Goal: Task Accomplishment & Management: Complete application form

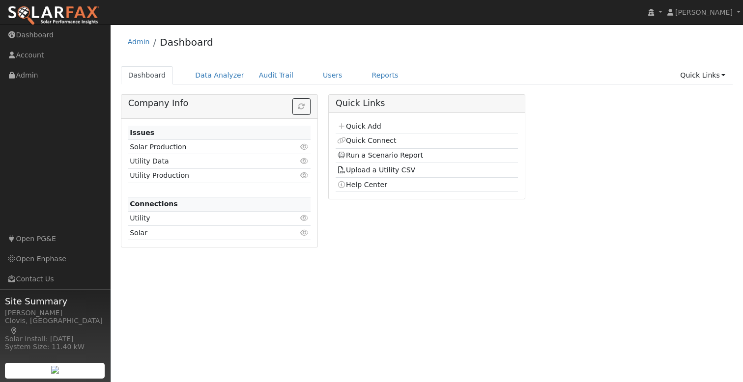
click at [332, 48] on div "Admin Dashboard" at bounding box center [427, 44] width 612 height 30
click at [324, 73] on link "Users" at bounding box center [333, 75] width 34 height 18
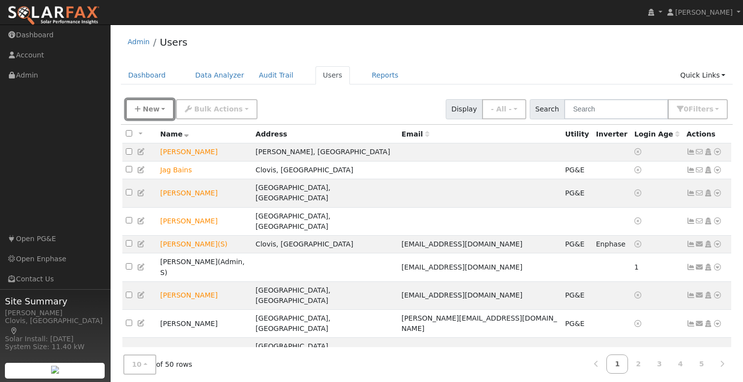
click at [144, 113] on span "New" at bounding box center [151, 109] width 17 height 8
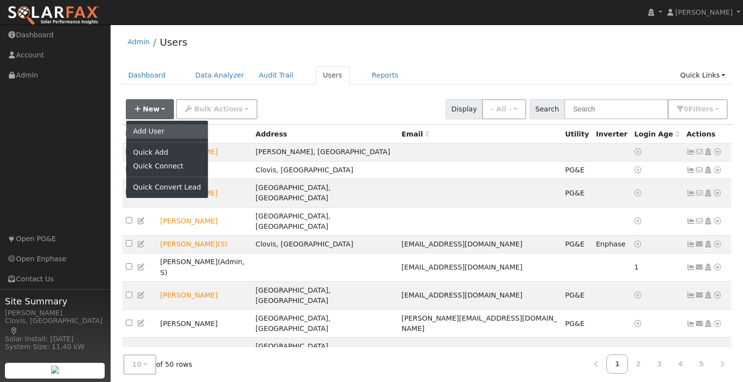
click at [159, 133] on link "Add User" at bounding box center [167, 131] width 82 height 14
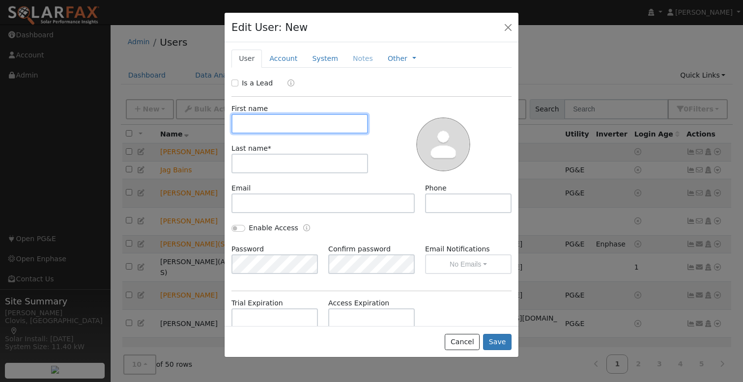
click at [300, 117] on input "text" at bounding box center [300, 124] width 137 height 20
type input "Michael"
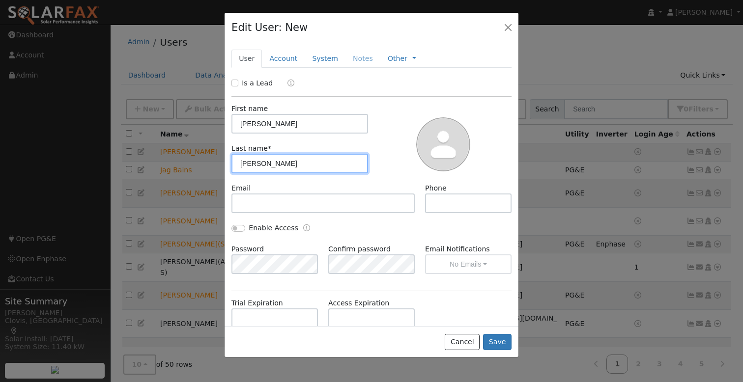
type input "Clegg"
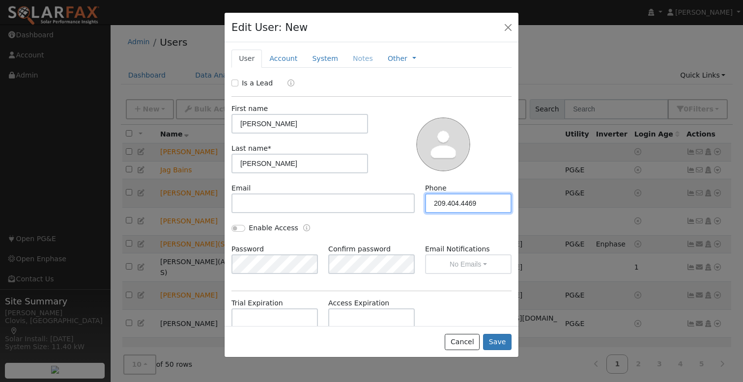
type input "209.404.4469"
drag, startPoint x: 235, startPoint y: 83, endPoint x: 242, endPoint y: 83, distance: 7.4
click at [235, 83] on input "Is a Lead" at bounding box center [235, 83] width 7 height 7
checkbox input "true"
drag, startPoint x: 279, startPoint y: 63, endPoint x: 292, endPoint y: 83, distance: 23.7
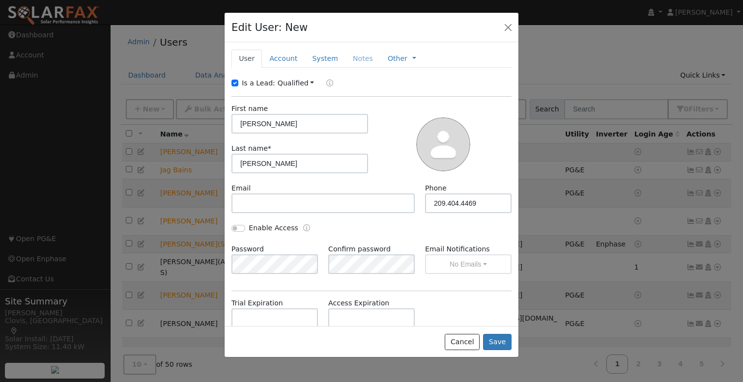
click at [279, 63] on link "Account" at bounding box center [283, 59] width 43 height 18
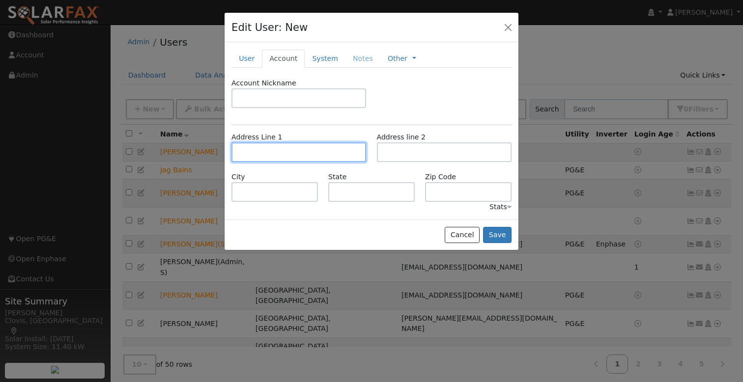
click at [283, 150] on input "text" at bounding box center [299, 153] width 135 height 20
type input "713 Olivewood Drive"
type input "Exeter"
type input "CA"
type input "93221"
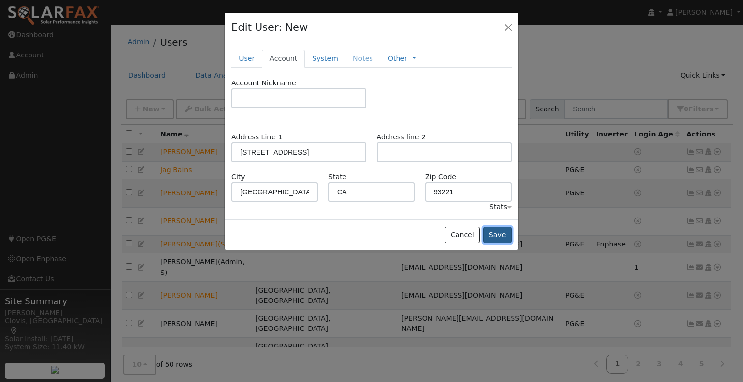
click at [499, 232] on button "Save" at bounding box center [497, 235] width 29 height 17
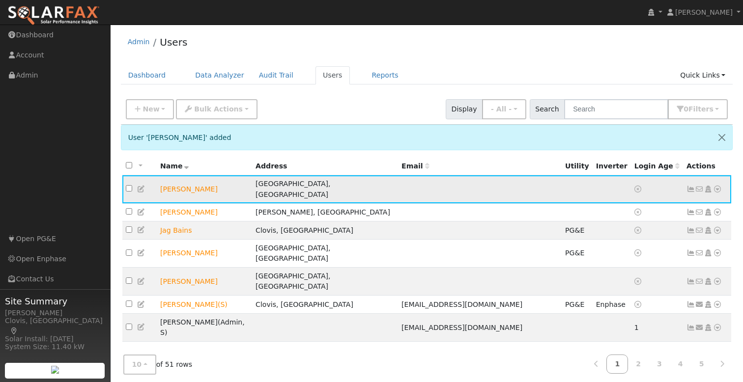
click at [716, 186] on icon at bounding box center [717, 189] width 9 height 7
click at [0, 0] on link "Utility" at bounding box center [0, 0] width 0 height 0
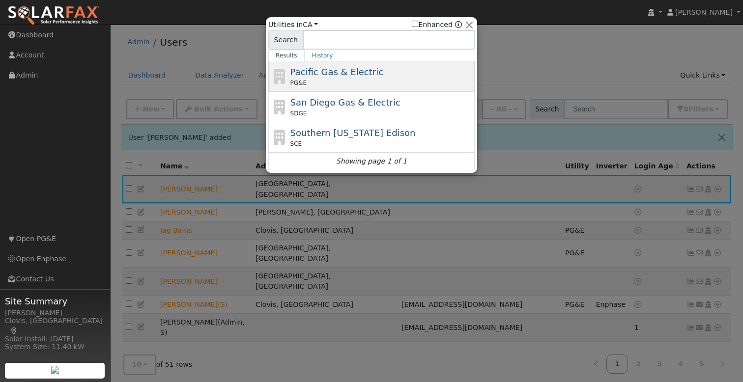
click at [378, 75] on div "Pacific Gas & Electric PG&E" at bounding box center [382, 76] width 182 height 22
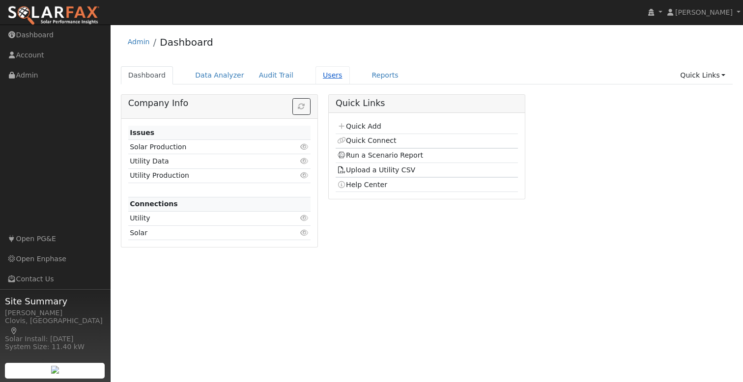
click at [323, 79] on link "Users" at bounding box center [333, 75] width 34 height 18
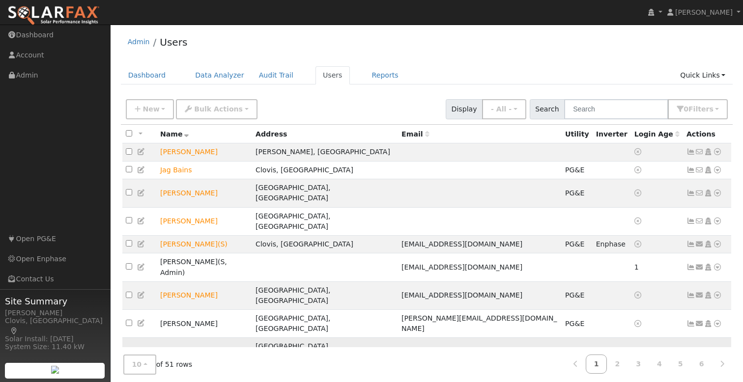
click at [718, 349] on icon at bounding box center [717, 352] width 9 height 7
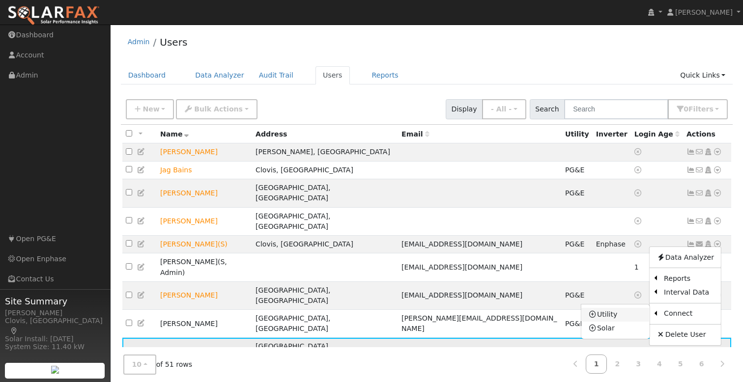
click at [614, 308] on link "Utility" at bounding box center [616, 315] width 68 height 14
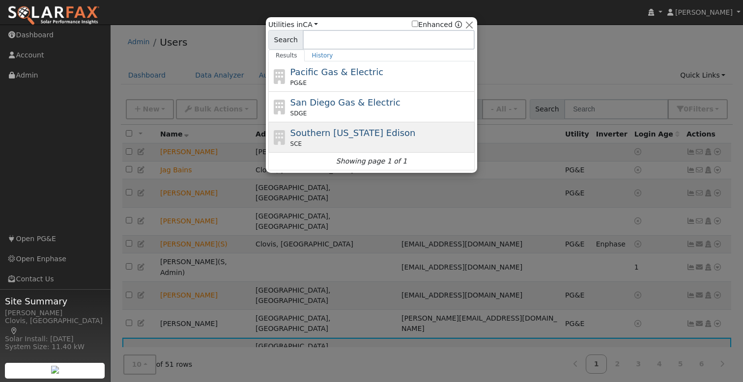
click at [369, 133] on span "Southern California Edison" at bounding box center [353, 133] width 125 height 10
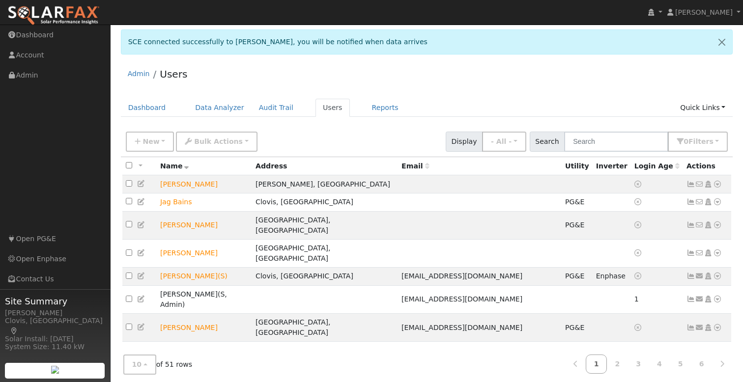
click at [716, 380] on icon at bounding box center [717, 383] width 9 height 7
click at [407, 370] on td at bounding box center [480, 384] width 164 height 28
click at [187, 370] on td "[PERSON_NAME]" at bounding box center [204, 384] width 95 height 28
click at [718, 380] on icon at bounding box center [717, 383] width 9 height 7
click at [593, 370] on td at bounding box center [612, 384] width 38 height 28
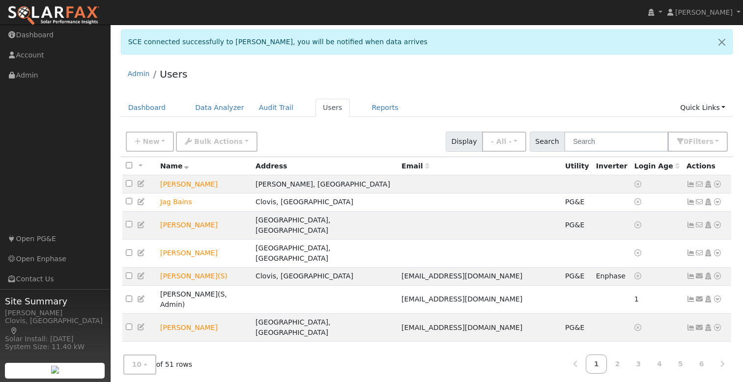
drag, startPoint x: 462, startPoint y: 335, endPoint x: 437, endPoint y: 332, distance: 25.7
click at [462, 370] on td at bounding box center [480, 384] width 164 height 28
click at [426, 370] on td at bounding box center [480, 384] width 164 height 28
click at [437, 79] on div "Admin Users" at bounding box center [427, 76] width 612 height 30
click at [718, 380] on icon at bounding box center [717, 383] width 9 height 7
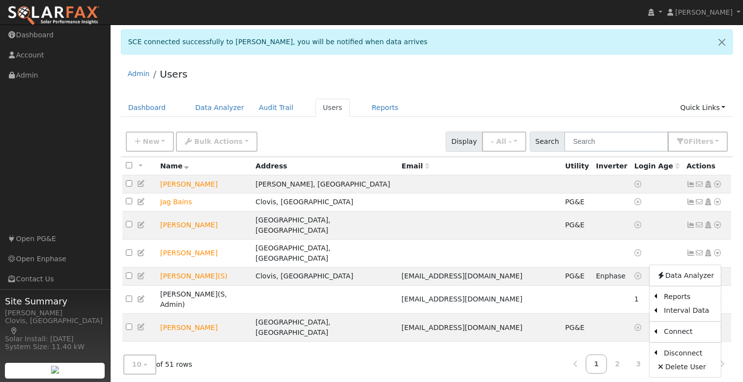
click at [0, 0] on link "Scenario" at bounding box center [0, 0] width 0 height 0
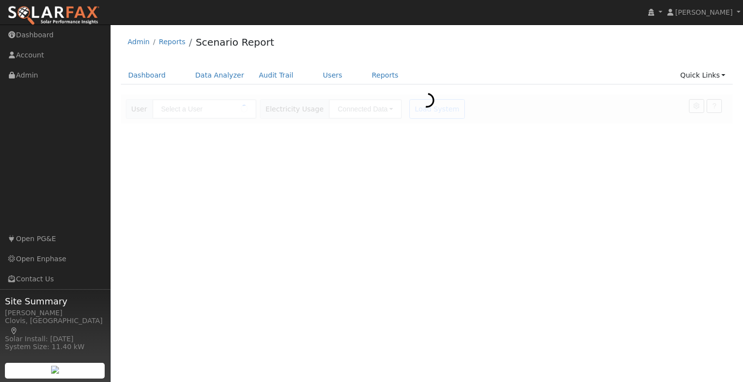
type input "[PERSON_NAME]"
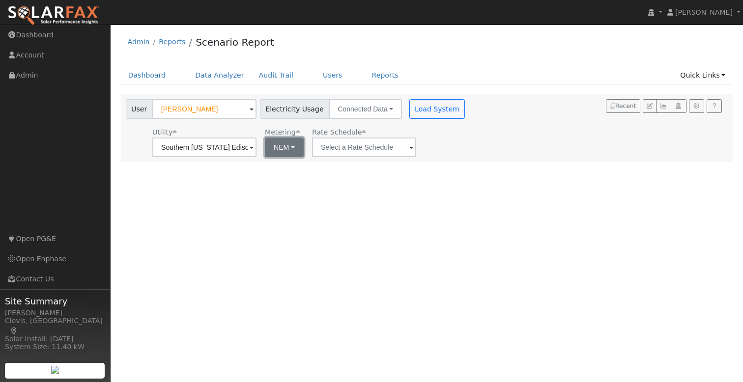
click at [271, 149] on button "NEM" at bounding box center [284, 148] width 39 height 20
drag, startPoint x: 414, startPoint y: 144, endPoint x: 382, endPoint y: 144, distance: 32.0
click at [414, 144] on div "Utility Southern [US_STATE] Edison Metering NEM NEM NBT Rate Schedule" at bounding box center [297, 140] width 346 height 33
click at [257, 145] on input "text" at bounding box center [204, 148] width 104 height 20
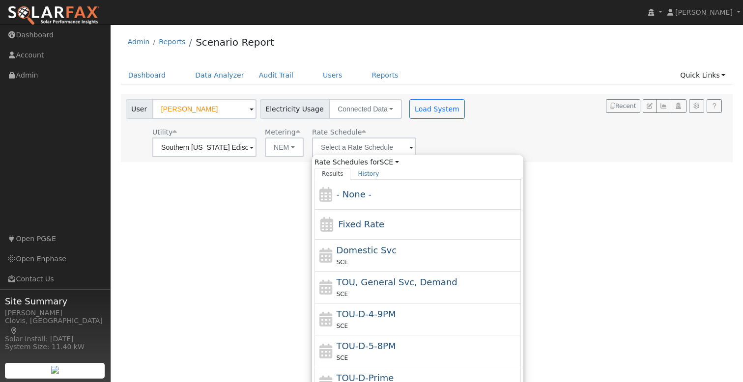
click at [467, 131] on div "User [PERSON_NAME] Account Default Account Default Account [STREET_ADDRESS] Pri…" at bounding box center [425, 126] width 603 height 61
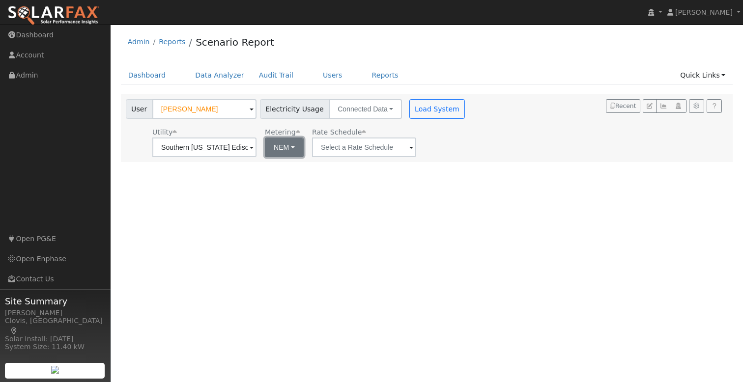
click at [275, 150] on button "NEM" at bounding box center [284, 148] width 39 height 20
click at [423, 136] on div "Utility Southern [US_STATE] Edison Metering NEM NEM NBT Rate Schedule" at bounding box center [297, 140] width 346 height 33
click at [461, 125] on div "User [PERSON_NAME] Account Default Account Default Account [STREET_ADDRESS] Pri…" at bounding box center [425, 126] width 603 height 61
click at [424, 109] on button "Load System" at bounding box center [437, 109] width 56 height 20
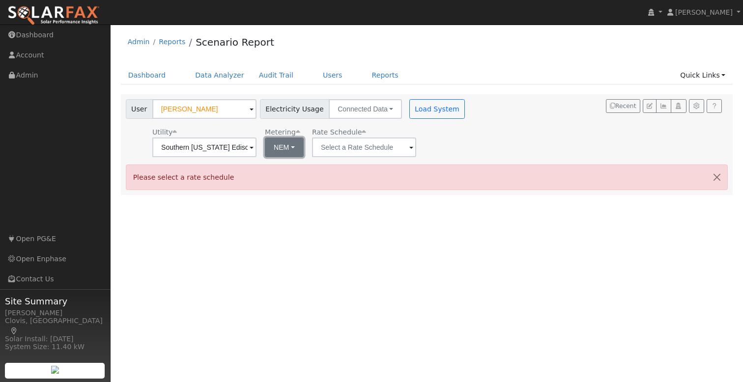
click at [286, 147] on button "NEM" at bounding box center [284, 148] width 39 height 20
click at [289, 167] on link "NEM" at bounding box center [288, 169] width 68 height 14
drag, startPoint x: 320, startPoint y: 153, endPoint x: 325, endPoint y: 155, distance: 5.8
click at [257, 153] on input "text" at bounding box center [204, 148] width 104 height 20
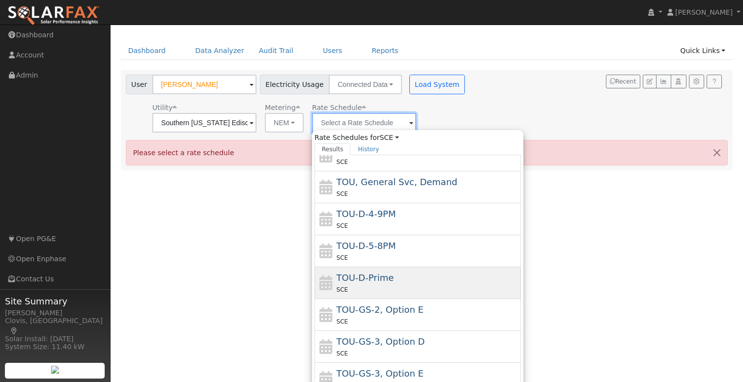
scroll to position [58, 0]
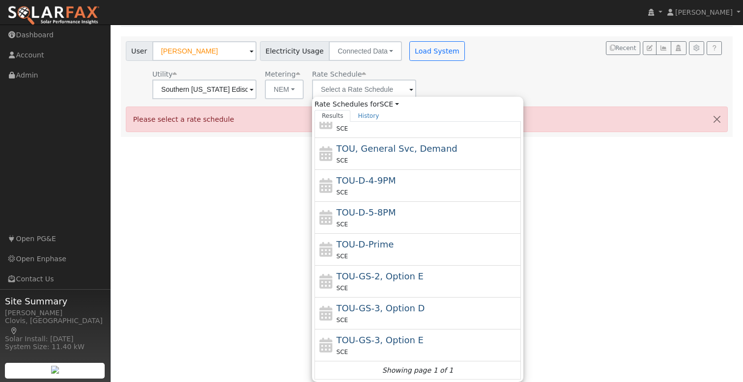
click at [589, 206] on div "User Profile First name Last name Email Email Notifications No Emails No Emails…" at bounding box center [427, 146] width 633 height 358
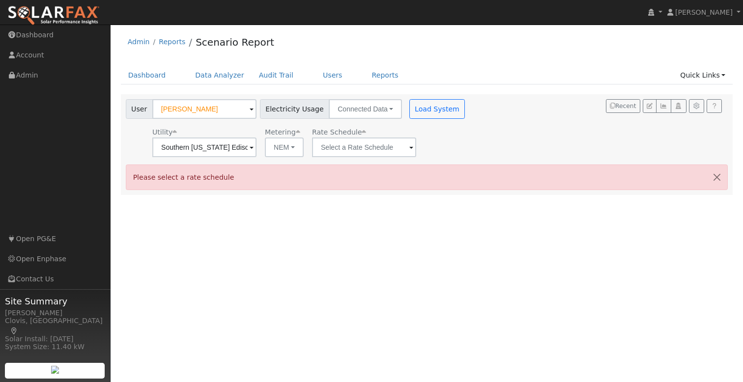
scroll to position [0, 0]
click at [508, 136] on div "User Michael Clegg Account Default Account Default Account 713 Olivewood Drive,…" at bounding box center [425, 126] width 603 height 61
click at [257, 147] on input "text" at bounding box center [204, 148] width 104 height 20
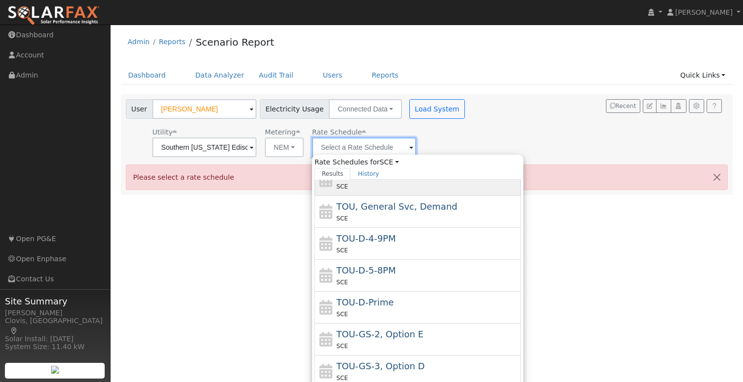
scroll to position [58, 0]
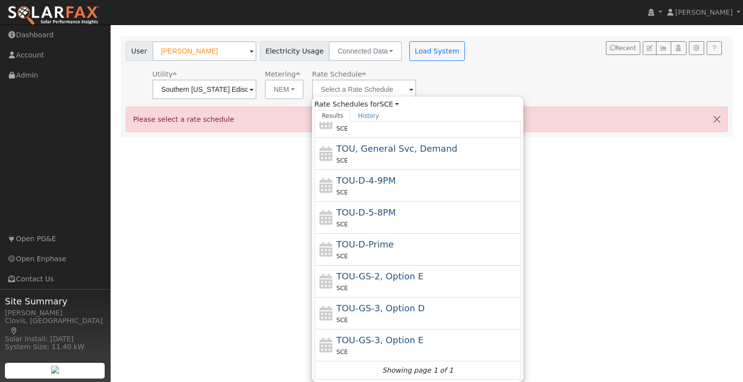
click at [586, 209] on div "User Profile First name Last name Email Email Notifications No Emails No Emails…" at bounding box center [427, 146] width 633 height 358
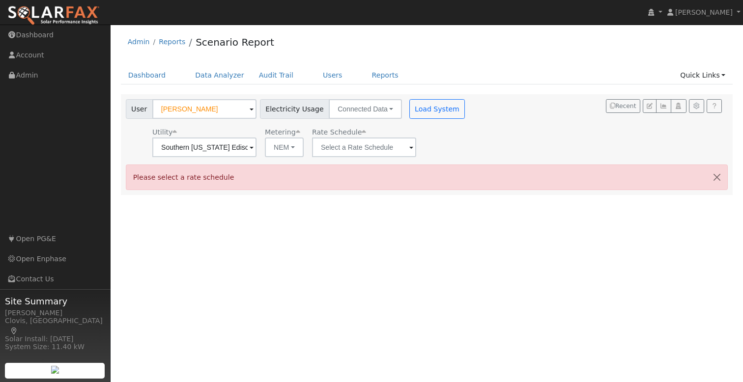
click at [474, 130] on div "User Michael Clegg Account Default Account Default Account 713 Olivewood Drive,…" at bounding box center [425, 126] width 603 height 61
click at [473, 87] on div "Dashboard Data Analyzer Audit Trail Users Reports Quick Links Quick Add Quick C…" at bounding box center [427, 80] width 612 height 28
click at [257, 149] on input "text" at bounding box center [204, 148] width 104 height 20
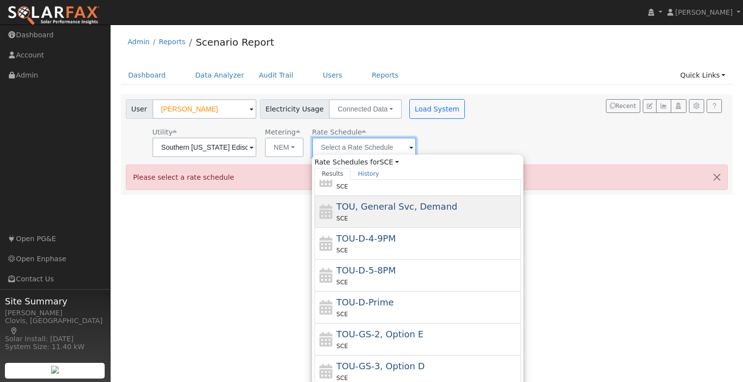
scroll to position [4, 0]
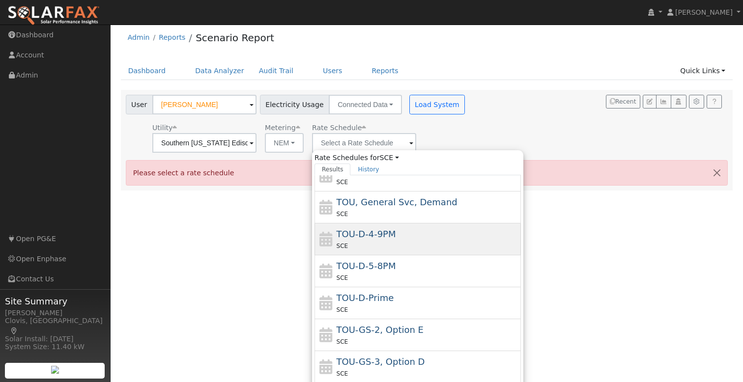
click at [425, 235] on div "TOU-D-4-9PM SCE" at bounding box center [428, 240] width 182 height 24
type input "TOU-D-4-9PM"
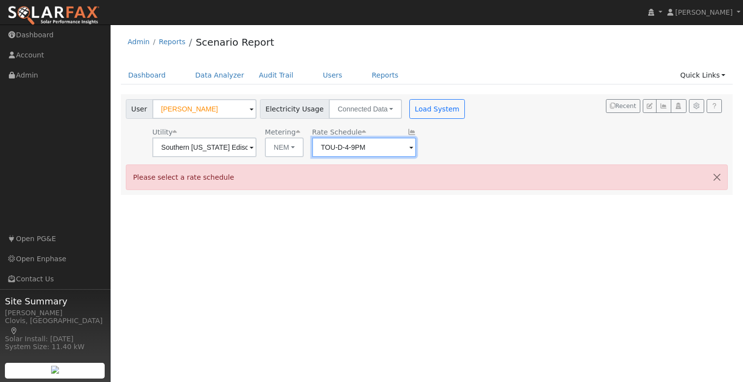
click at [257, 146] on input "TOU-D-4-9PM" at bounding box center [204, 148] width 104 height 20
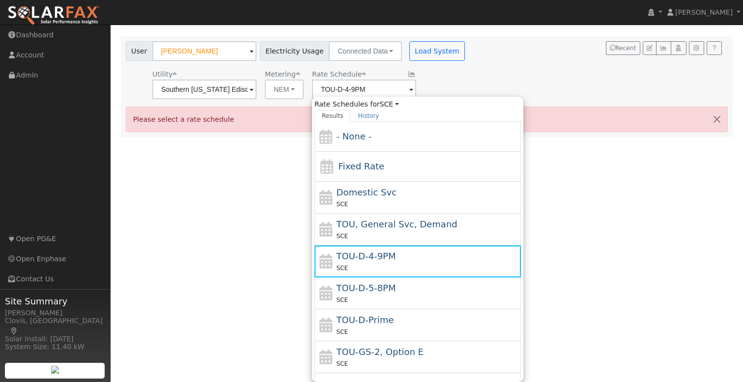
click at [572, 168] on div "User Profile First name Last name Email Email Notifications No Emails No Emails…" at bounding box center [427, 146] width 633 height 358
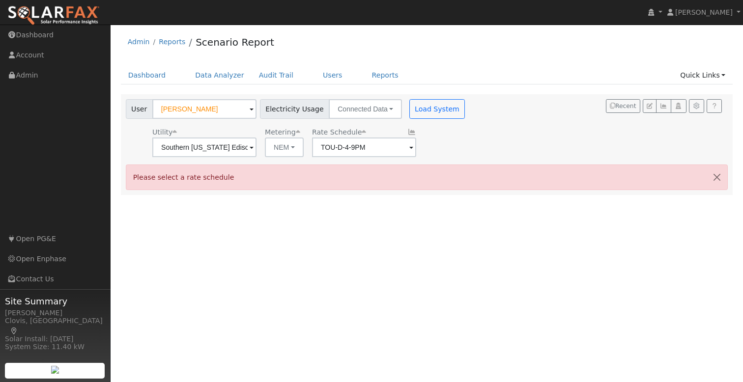
drag, startPoint x: 503, startPoint y: 144, endPoint x: 508, endPoint y: 145, distance: 4.9
click at [503, 145] on div "User Michael Clegg Account Default Account Default Account 713 Olivewood Drive,…" at bounding box center [425, 126] width 603 height 61
drag, startPoint x: 430, startPoint y: 108, endPoint x: 438, endPoint y: 109, distance: 7.9
click at [430, 108] on button "Load System" at bounding box center [437, 109] width 56 height 20
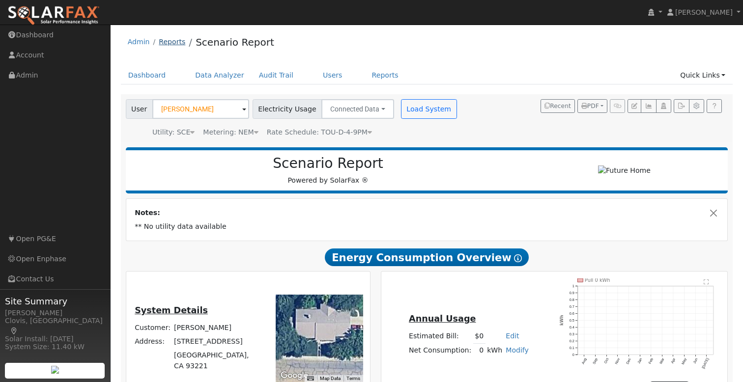
click at [179, 41] on link "Reports" at bounding box center [172, 42] width 27 height 8
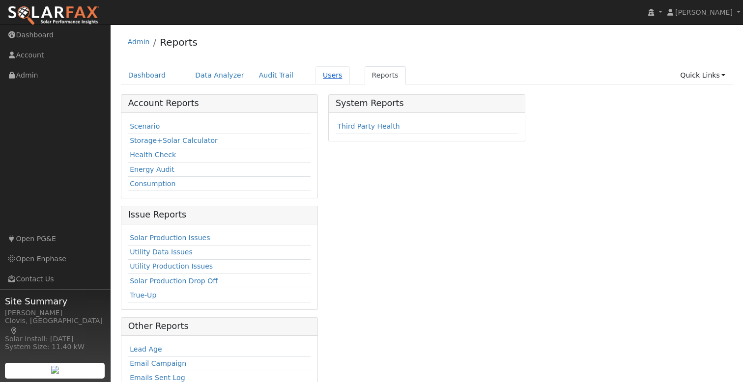
drag, startPoint x: 323, startPoint y: 76, endPoint x: 329, endPoint y: 83, distance: 9.1
click at [323, 76] on link "Users" at bounding box center [333, 75] width 34 height 18
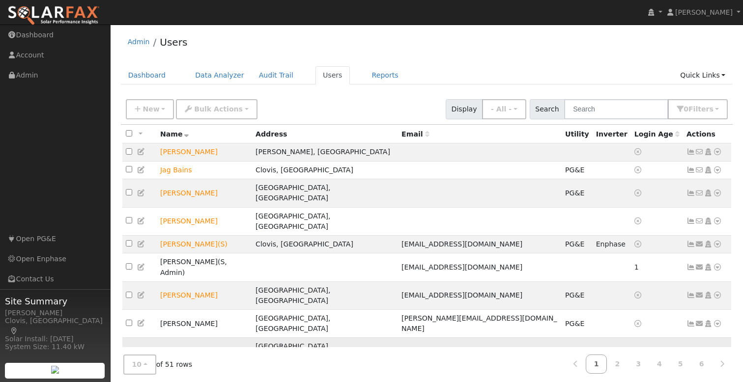
click at [718, 349] on icon at bounding box center [717, 352] width 9 height 7
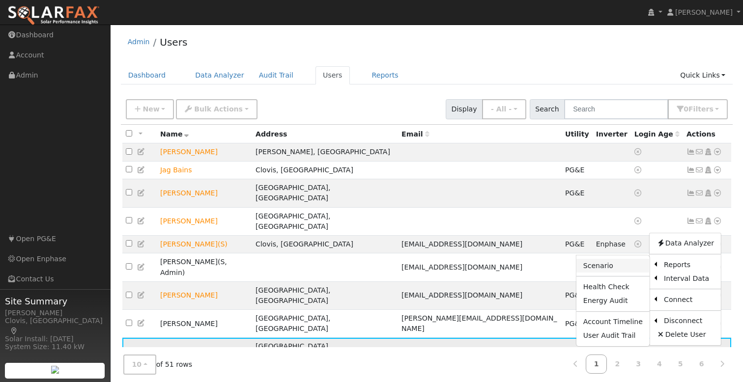
click at [644, 259] on link "Scenario" at bounding box center [613, 266] width 73 height 14
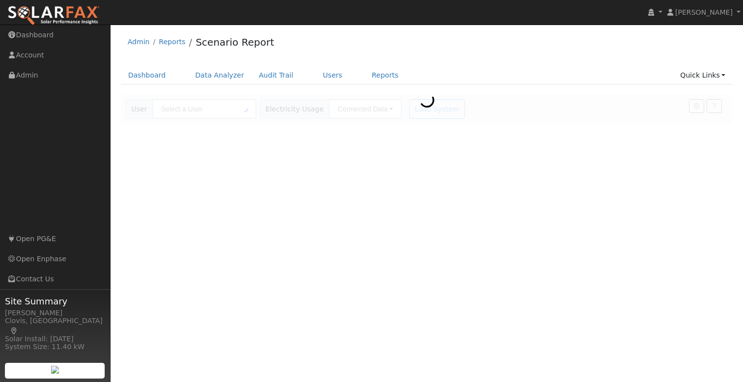
type input "[PERSON_NAME]"
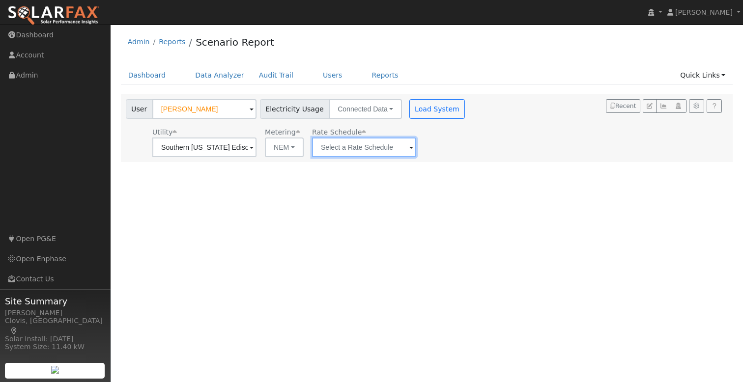
click at [257, 146] on input "text" at bounding box center [204, 148] width 104 height 20
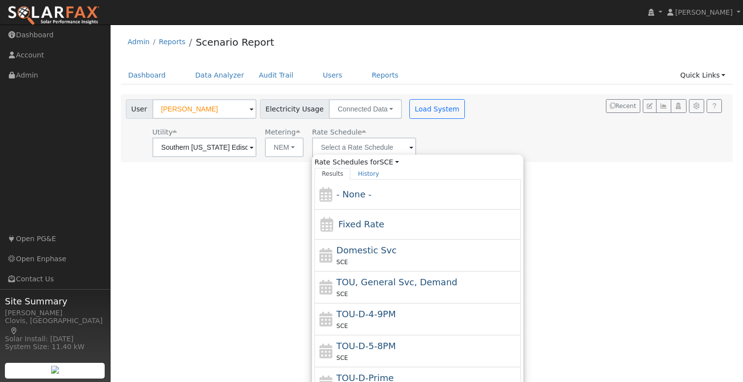
click at [398, 315] on div "TOU-D-4-9PM SCE" at bounding box center [428, 320] width 182 height 24
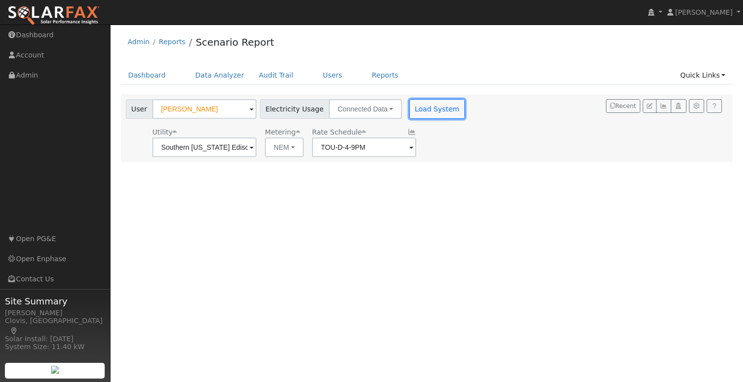
drag, startPoint x: 413, startPoint y: 107, endPoint x: 430, endPoint y: 106, distance: 16.7
click at [413, 106] on button "Load System" at bounding box center [437, 109] width 56 height 20
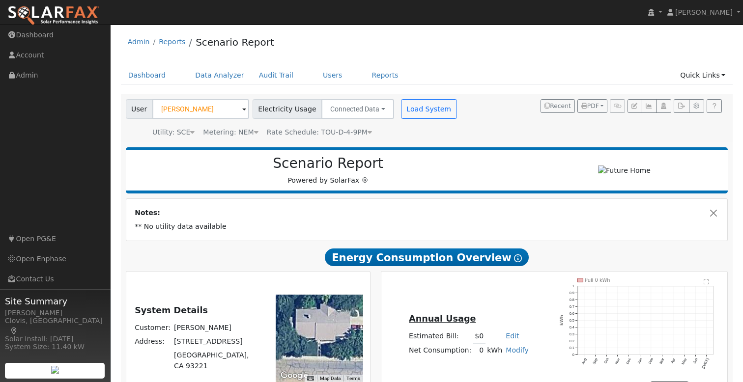
click at [451, 168] on h2 "Scenario Report" at bounding box center [328, 163] width 385 height 17
click at [242, 134] on div "Metering: NEM" at bounding box center [230, 132] width 55 height 10
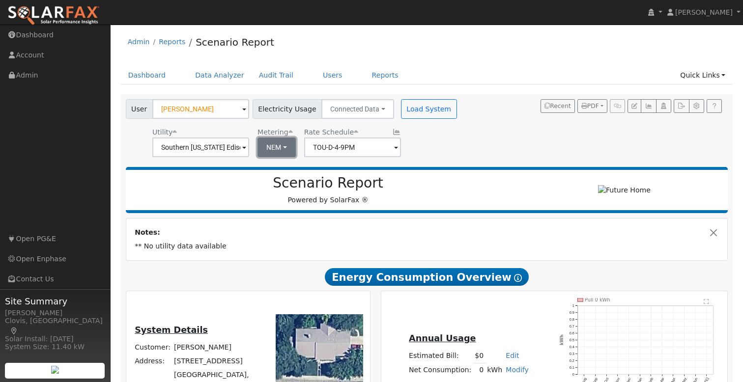
click at [279, 151] on button "NEM" at bounding box center [277, 148] width 38 height 20
click at [279, 179] on link "NBT" at bounding box center [285, 183] width 68 height 14
click at [249, 153] on input "TOU-D-PRIME" at bounding box center [200, 148] width 97 height 20
drag, startPoint x: 367, startPoint y: 174, endPoint x: 359, endPoint y: 173, distance: 7.5
click at [364, 174] on div "Scenario Report Powered by SolarFax ®" at bounding box center [427, 190] width 603 height 46
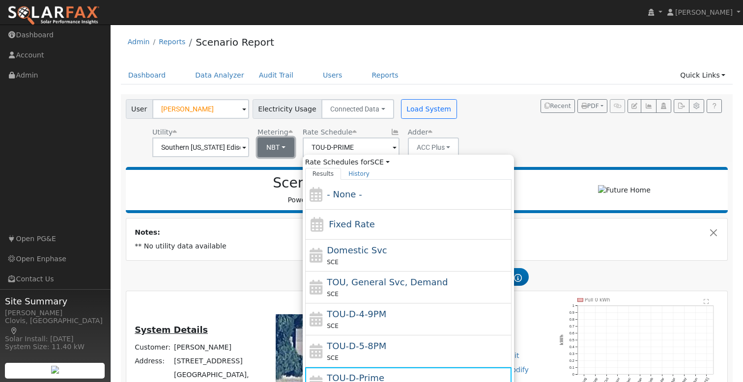
click at [269, 147] on button "NBT" at bounding box center [276, 148] width 37 height 20
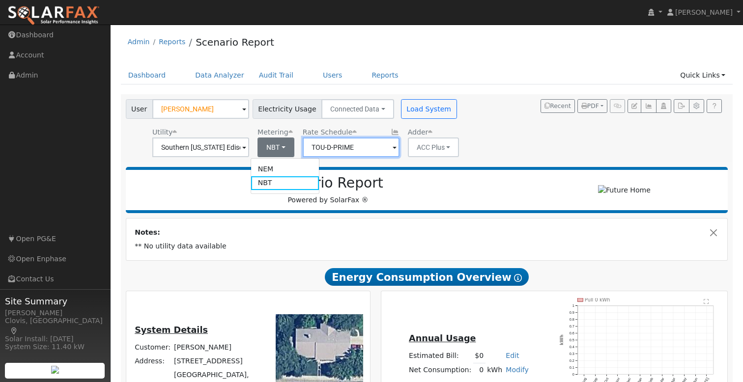
click at [249, 141] on input "TOU-D-PRIME" at bounding box center [200, 148] width 97 height 20
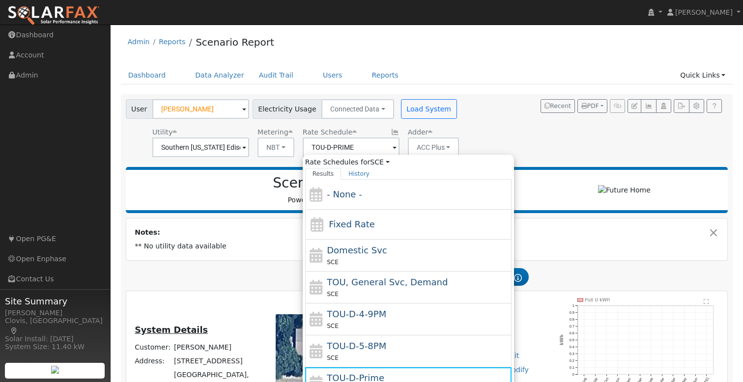
click at [399, 319] on div "TOU-D-4-9PM SCE" at bounding box center [418, 320] width 182 height 24
type input "TOU-D-4-9PM"
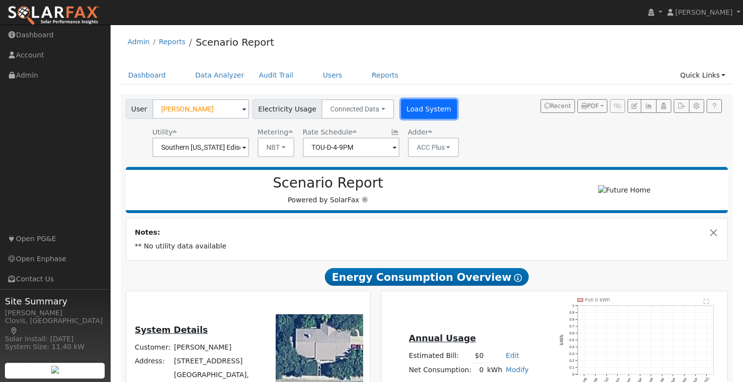
click at [407, 113] on button "Load System" at bounding box center [429, 109] width 56 height 20
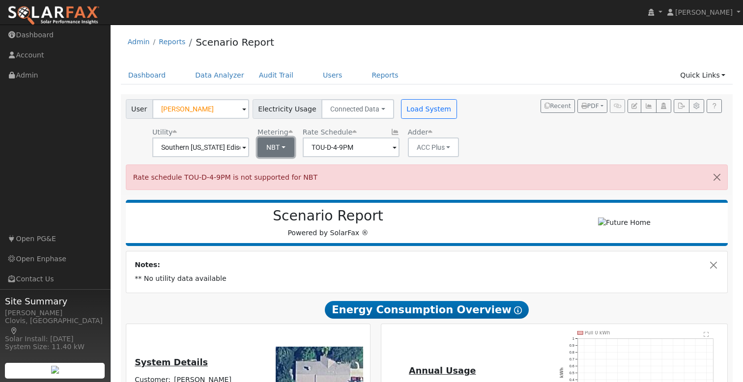
click at [262, 146] on button "NBT" at bounding box center [276, 148] width 37 height 20
click at [295, 173] on link "NEM" at bounding box center [285, 169] width 68 height 14
drag, startPoint x: 428, startPoint y: 109, endPoint x: 437, endPoint y: 114, distance: 10.3
click at [428, 109] on button "Load System" at bounding box center [429, 109] width 56 height 20
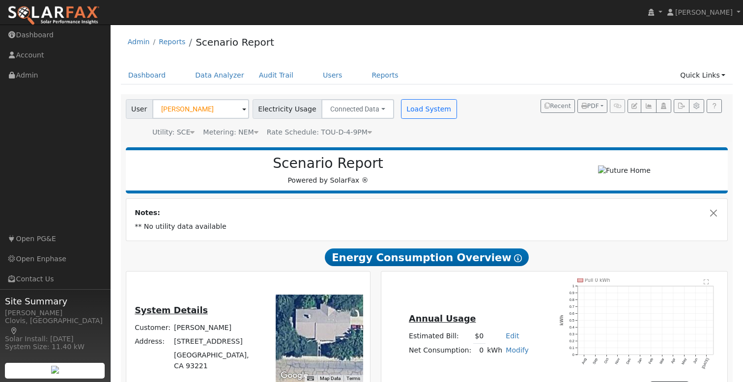
drag, startPoint x: 206, startPoint y: 232, endPoint x: 313, endPoint y: 219, distance: 106.9
click at [207, 232] on td "** No utility data available" at bounding box center [427, 227] width 588 height 14
click at [401, 215] on td "Notes:" at bounding box center [427, 213] width 588 height 14
click at [480, 168] on h2 "Scenario Report" at bounding box center [328, 163] width 385 height 17
click at [476, 87] on div "Dashboard Data Analyzer Audit Trail Users Reports Quick Links Quick Add Quick C…" at bounding box center [427, 80] width 612 height 28
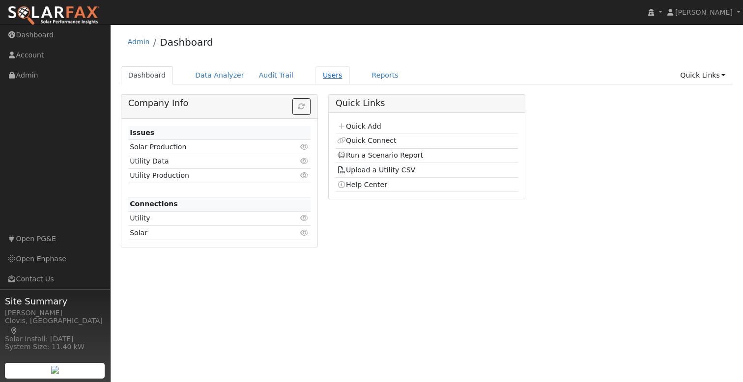
click at [320, 74] on link "Users" at bounding box center [333, 75] width 34 height 18
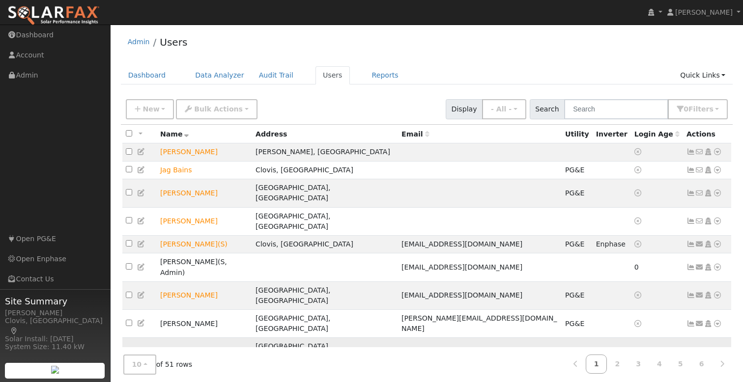
click at [720, 349] on icon at bounding box center [717, 352] width 9 height 7
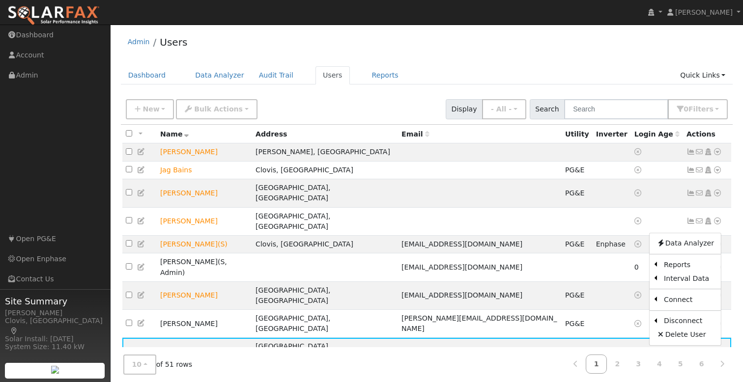
click at [0, 0] on link "Scenario" at bounding box center [0, 0] width 0 height 0
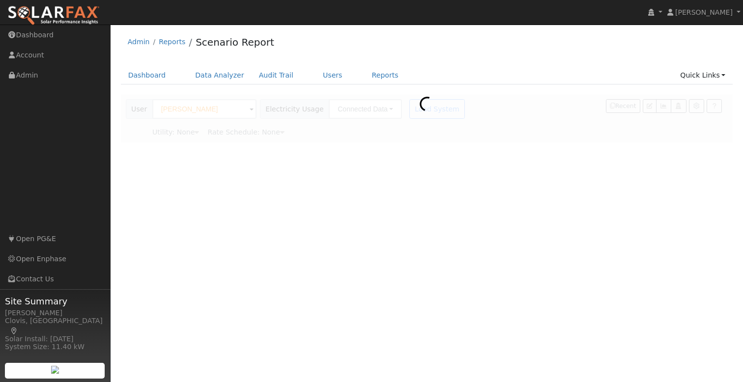
type input "Southern [US_STATE] Edison"
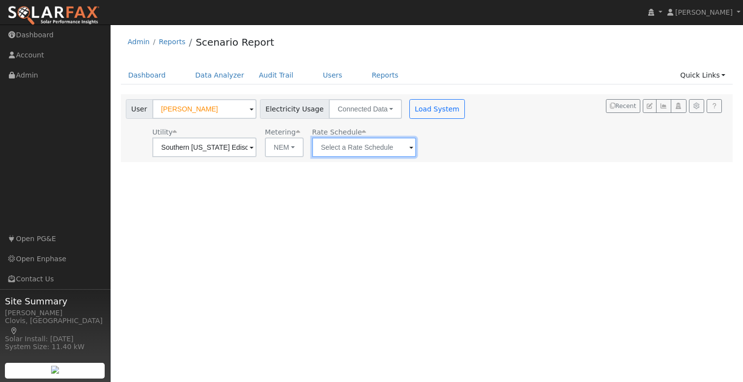
click at [257, 150] on input "text" at bounding box center [204, 148] width 104 height 20
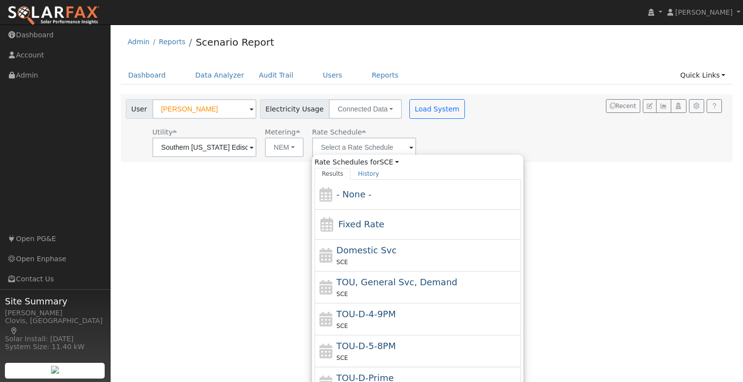
drag, startPoint x: 379, startPoint y: 319, endPoint x: 390, endPoint y: 312, distance: 12.6
click at [379, 319] on span "TOU-D-4-9PM" at bounding box center [366, 314] width 59 height 10
type input "TOU-D-4-9PM"
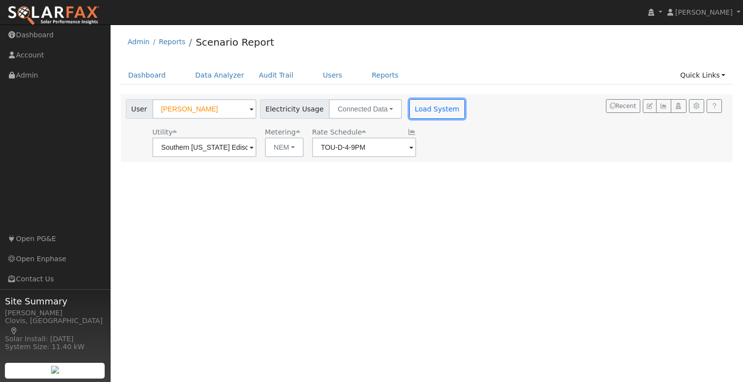
click at [416, 104] on button "Load System" at bounding box center [437, 109] width 56 height 20
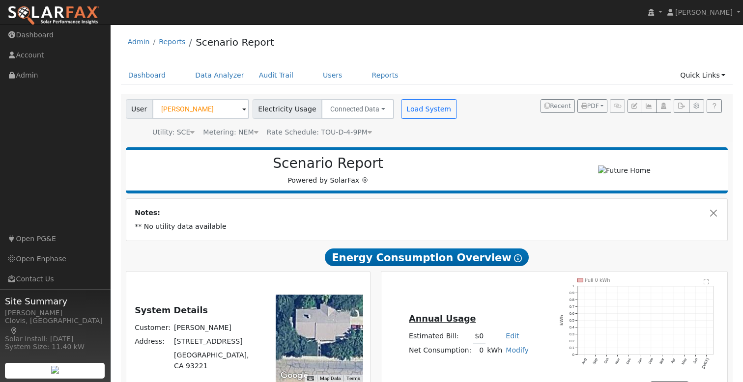
click at [604, 219] on td "Notes:" at bounding box center [427, 213] width 588 height 14
click at [461, 176] on div "Scenario Report Powered by SolarFax ®" at bounding box center [328, 170] width 395 height 30
click at [364, 105] on button "Connected Data" at bounding box center [357, 109] width 73 height 20
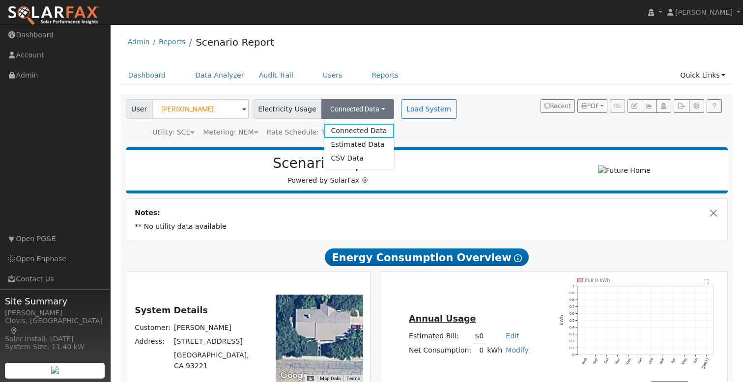
click at [421, 140] on div "User Michael Clegg Account Default Account Default Account 713 Olivewood Drive,…" at bounding box center [427, 118] width 612 height 48
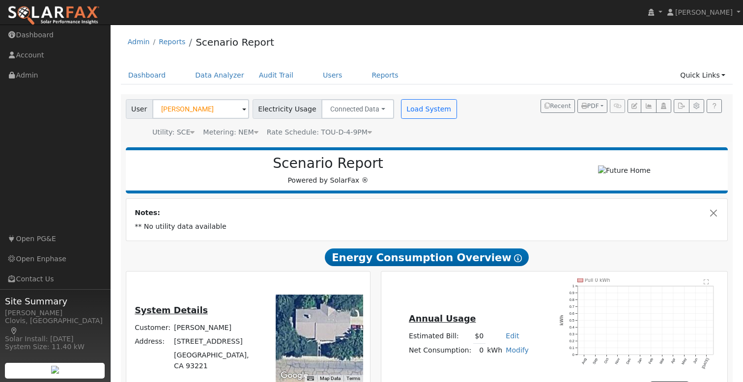
click at [496, 169] on h2 "Scenario Report" at bounding box center [328, 163] width 385 height 17
click at [173, 43] on link "Reports" at bounding box center [172, 42] width 27 height 8
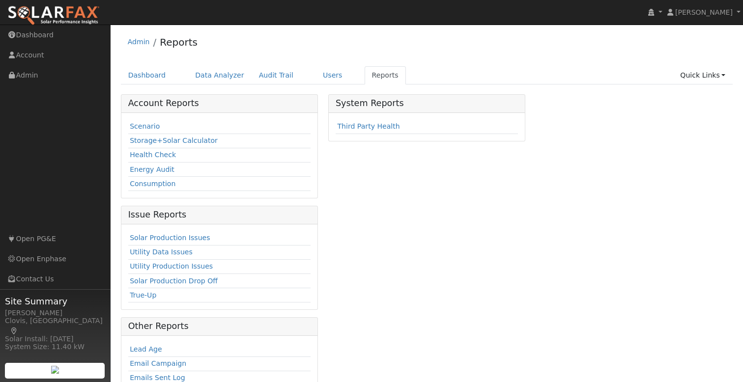
drag, startPoint x: 278, startPoint y: 45, endPoint x: 291, endPoint y: 50, distance: 13.2
click at [278, 45] on div "Admin Reports" at bounding box center [427, 44] width 612 height 30
click at [317, 72] on link "Users" at bounding box center [333, 75] width 34 height 18
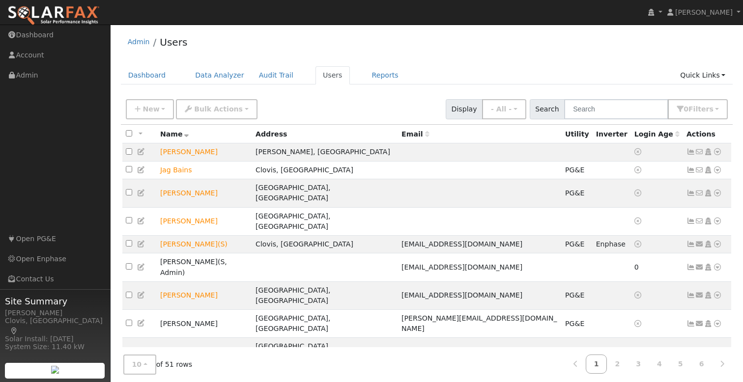
click at [441, 41] on div "Admin Users" at bounding box center [427, 44] width 612 height 30
